Goal: Information Seeking & Learning: Learn about a topic

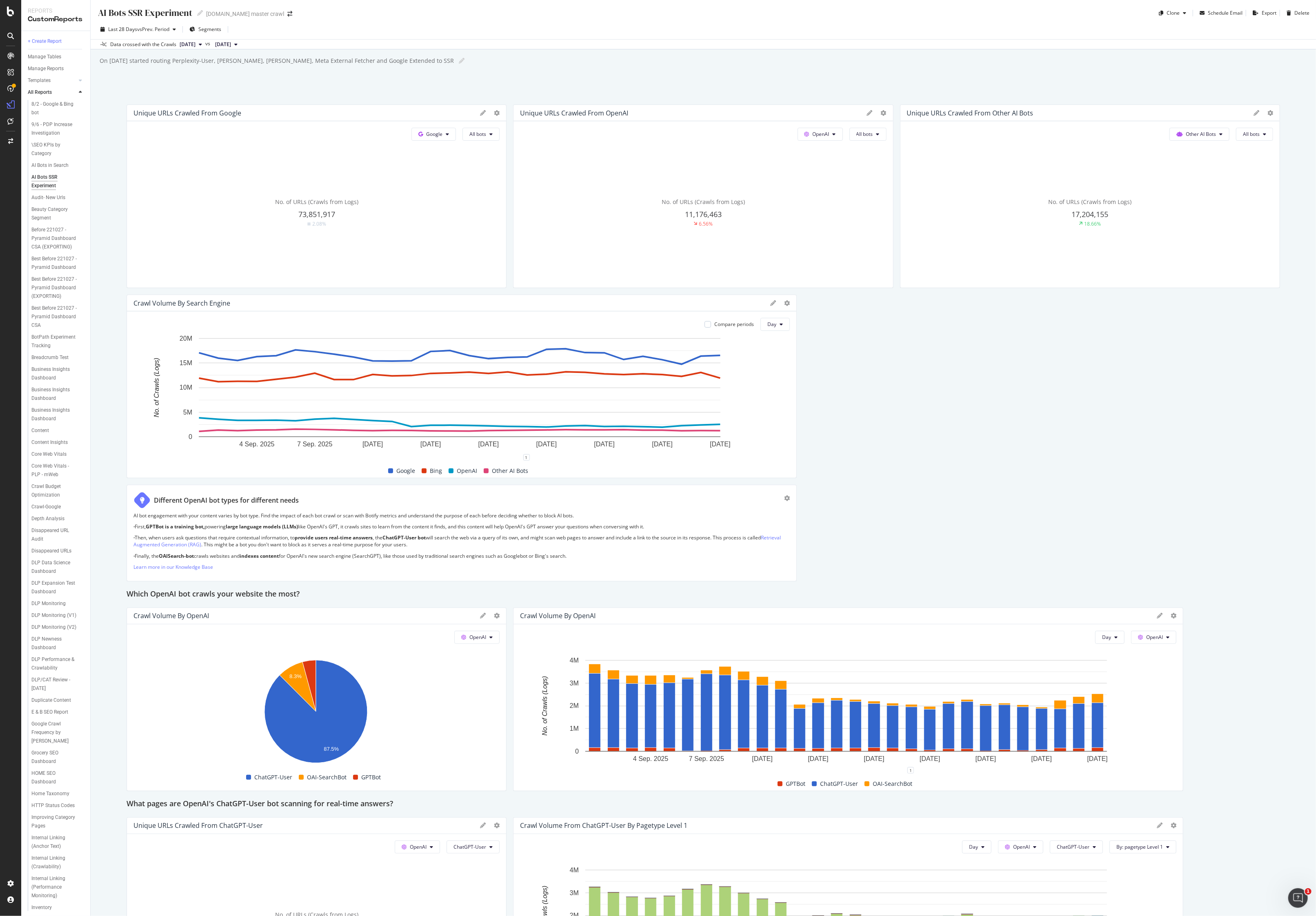
scroll to position [809, 0]
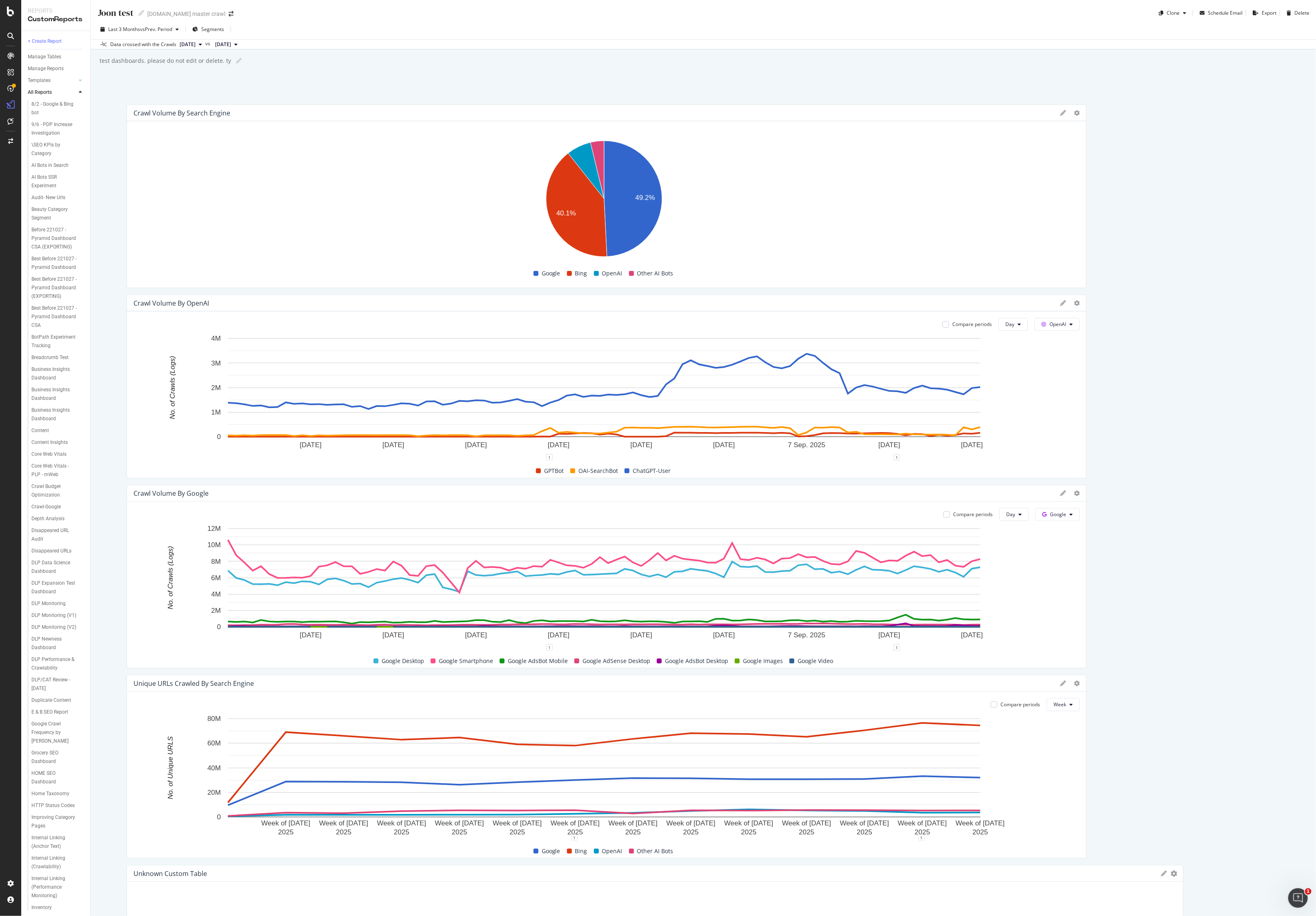
scroll to position [366, 0]
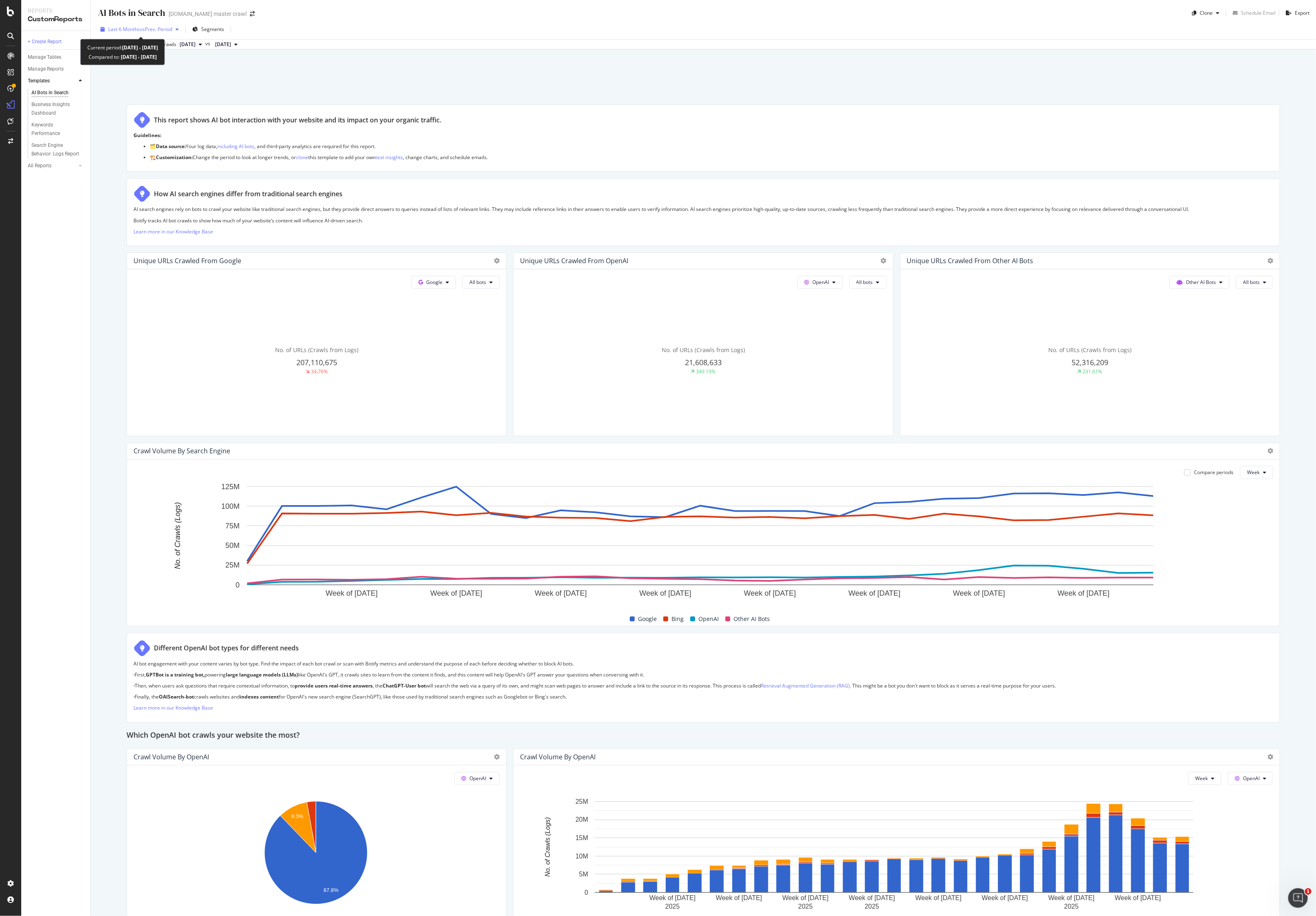
click at [156, 30] on span "vs Prev. Period" at bounding box center [156, 29] width 32 height 7
click at [134, 77] on div "Last 3 Months" at bounding box center [134, 76] width 32 height 7
type input "[DATE]"
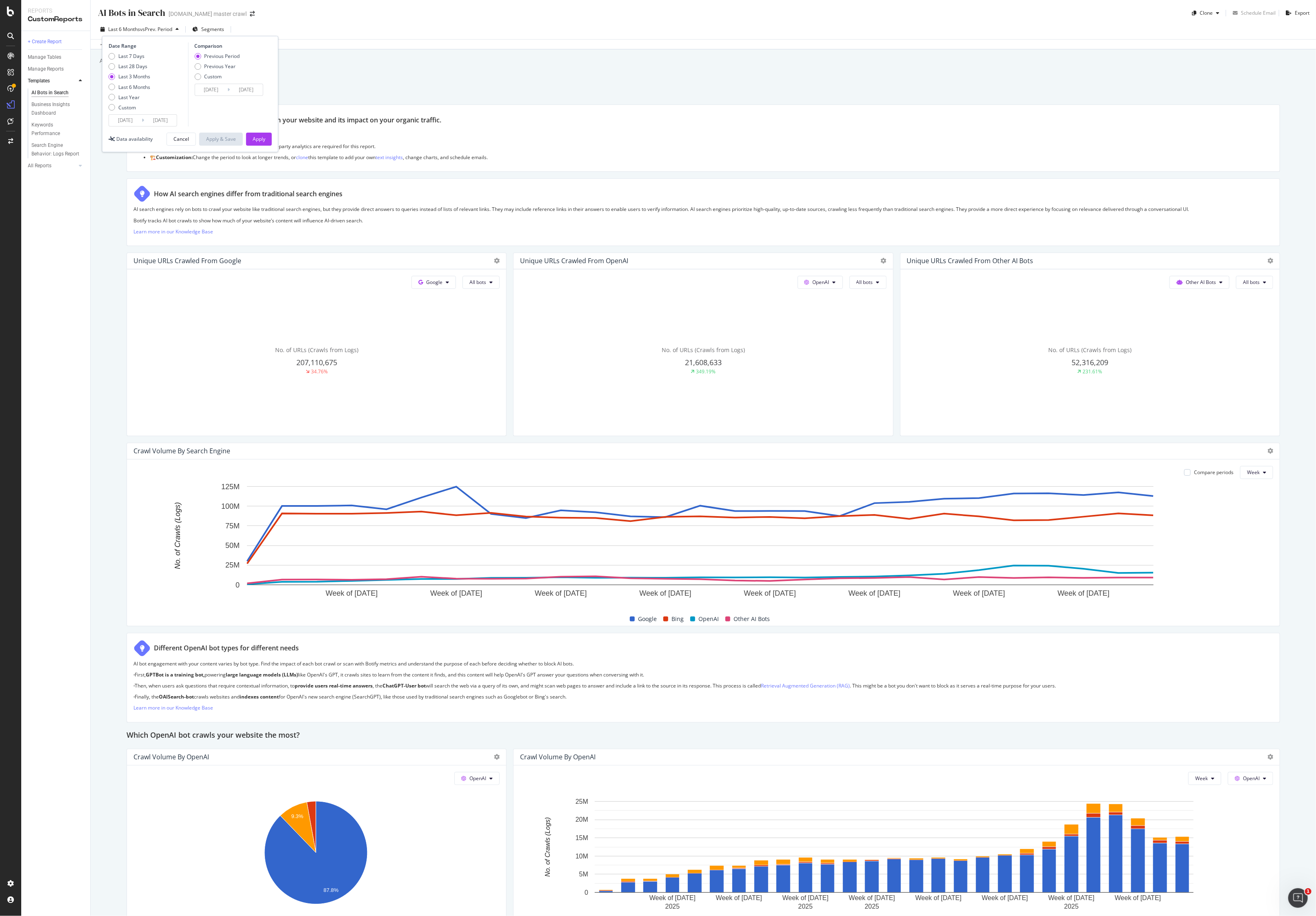
click at [586, 77] on div "AI Bots in Search AI Bots in Search [DOMAIN_NAME] master crawl Clone Schedule E…" at bounding box center [703, 458] width 1226 height 916
